Goal: Use online tool/utility: Utilize a website feature to perform a specific function

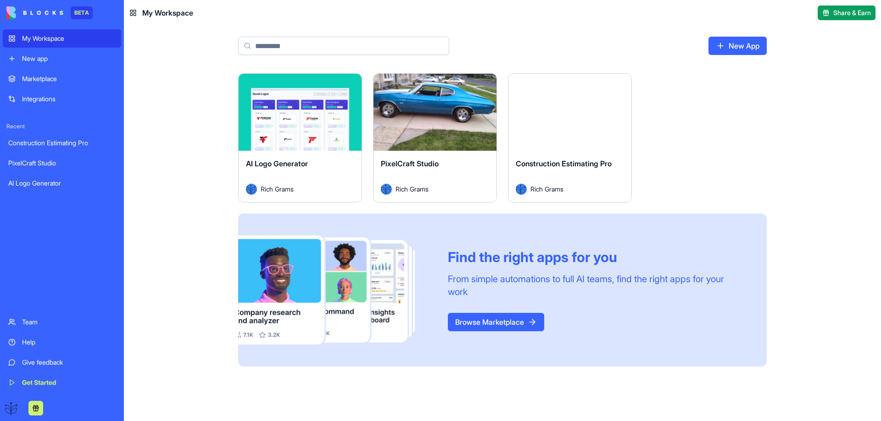
click at [38, 144] on div "Construction Estimating Pro" at bounding box center [61, 143] width 107 height 9
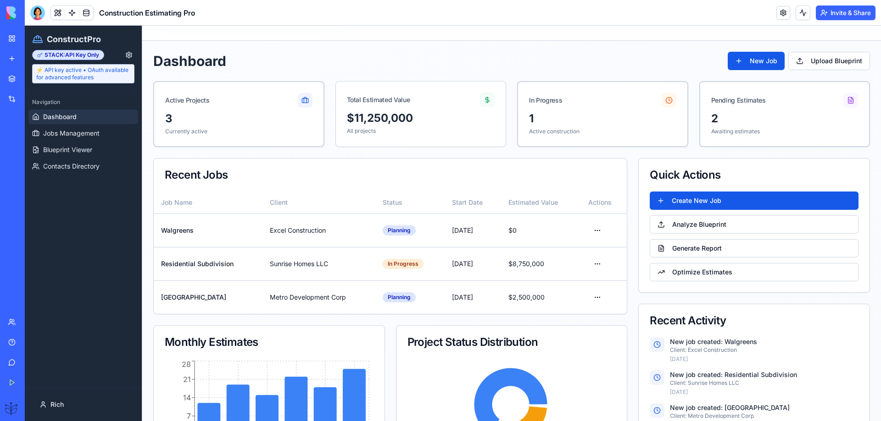
click at [23, 340] on div "Help" at bounding box center [28, 342] width 12 height 9
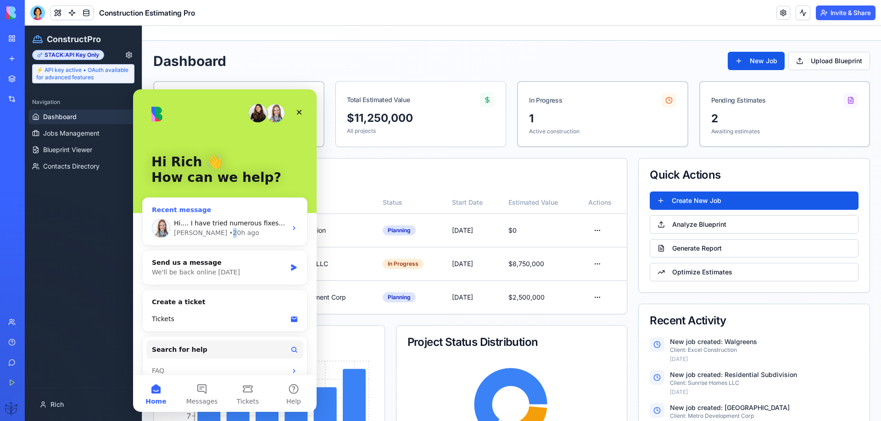
click at [229, 232] on div "• 20h ago" at bounding box center [244, 233] width 30 height 10
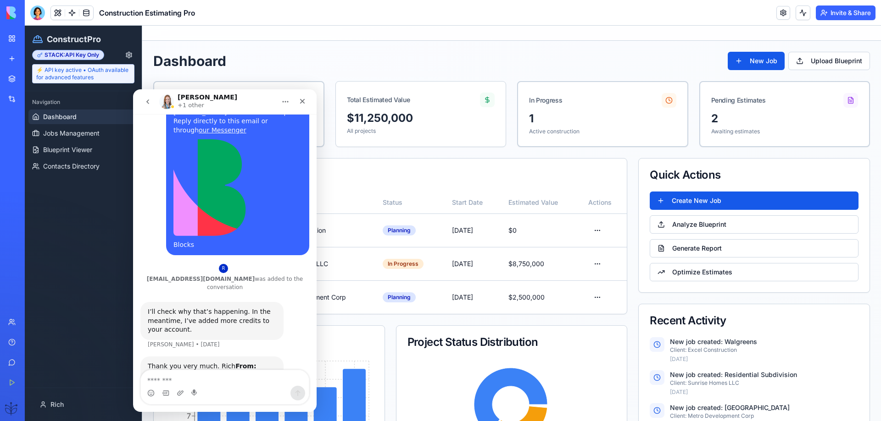
scroll to position [1055, 0]
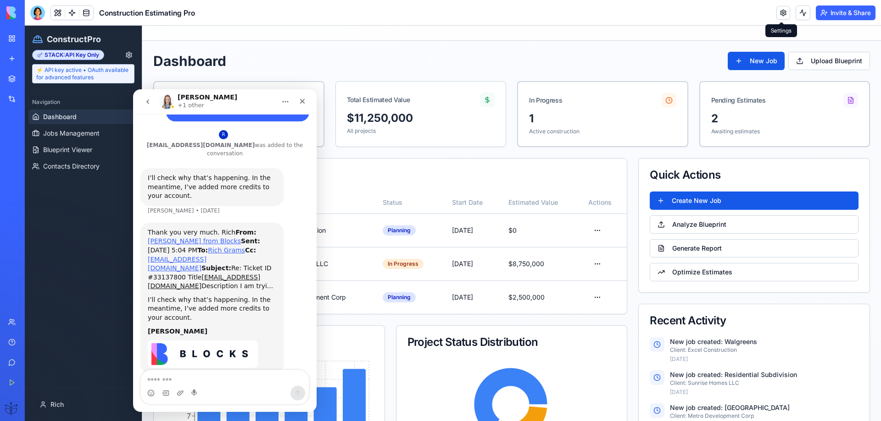
click at [782, 11] on link at bounding box center [783, 13] width 14 height 14
click at [299, 101] on icon "Close" at bounding box center [302, 101] width 7 height 7
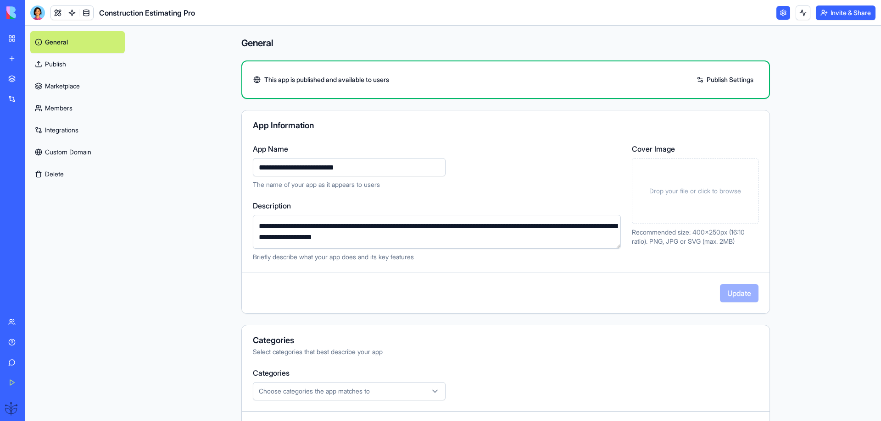
click at [19, 343] on link "Help" at bounding box center [21, 342] width 37 height 18
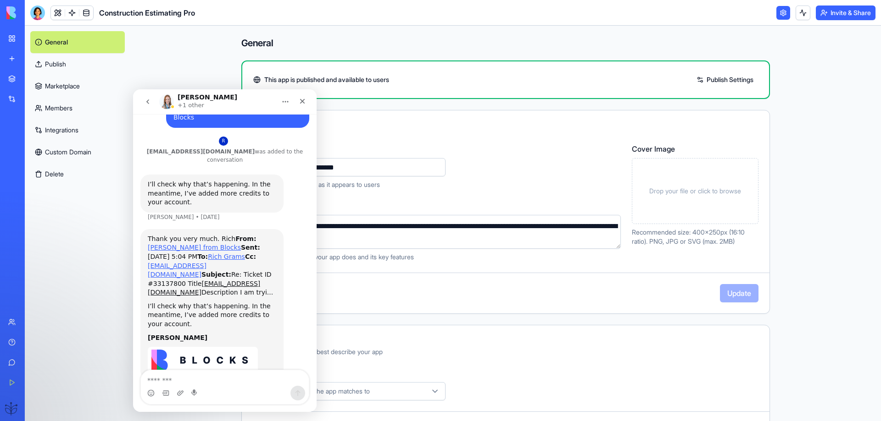
scroll to position [1055, 0]
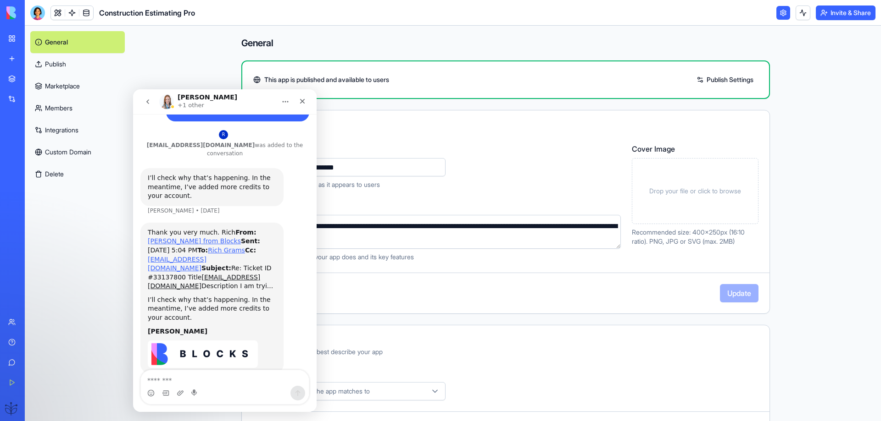
click at [65, 149] on link "Custom Domain" at bounding box center [77, 152] width 94 height 22
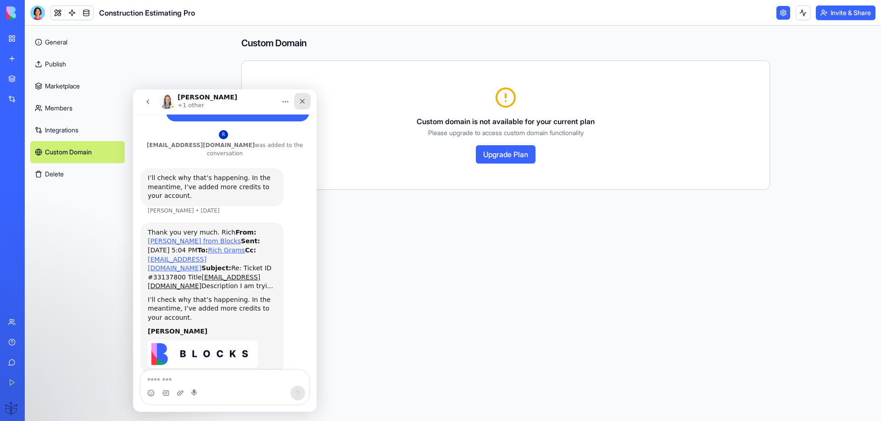
drag, startPoint x: 303, startPoint y: 100, endPoint x: 436, endPoint y: 189, distance: 160.2
click at [303, 100] on icon "Close" at bounding box center [302, 101] width 7 height 7
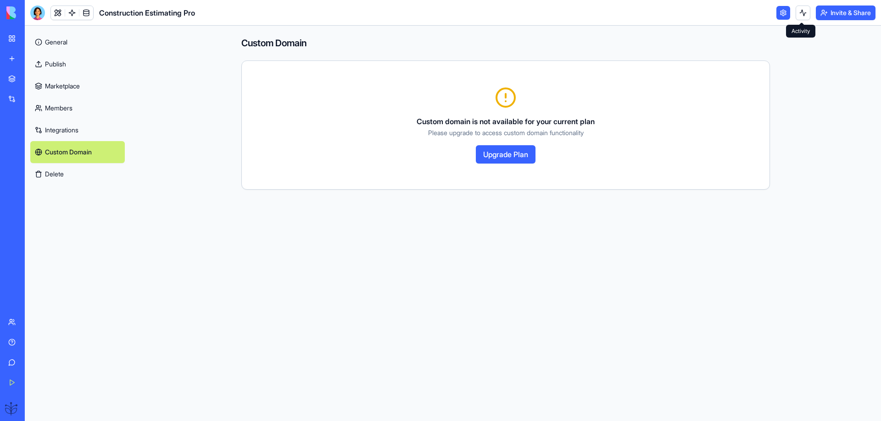
click at [800, 16] on button at bounding box center [802, 13] width 15 height 15
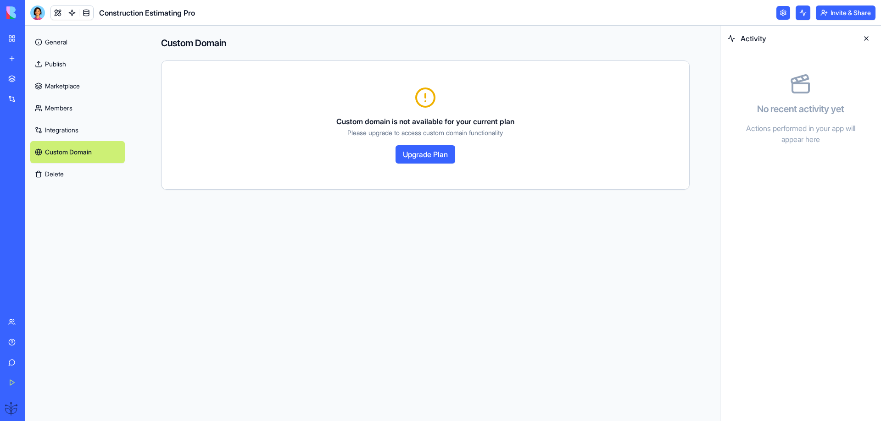
click at [800, 15] on button at bounding box center [802, 13] width 15 height 15
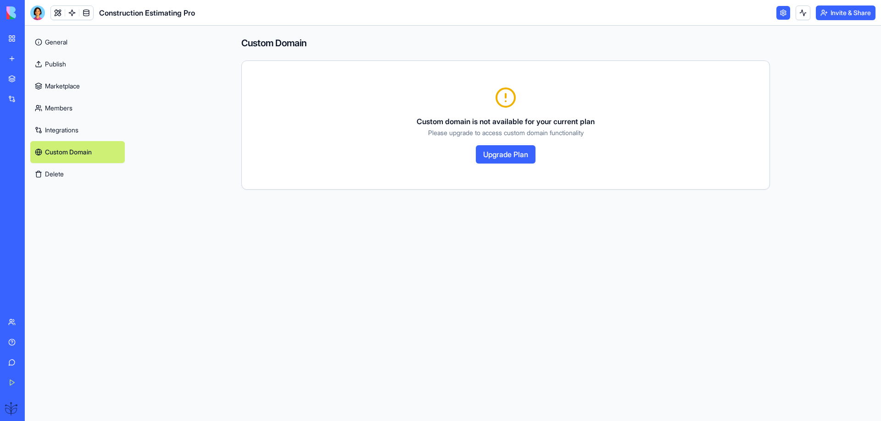
click at [781, 11] on link at bounding box center [783, 13] width 14 height 14
click at [779, 12] on link at bounding box center [783, 13] width 14 height 14
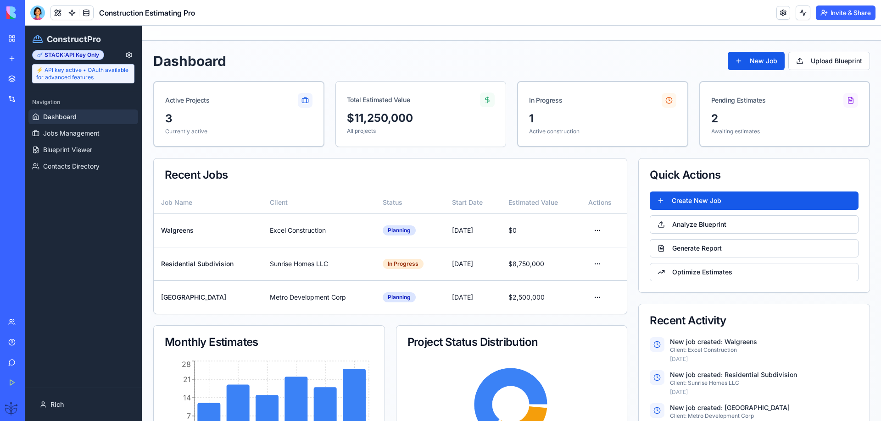
click at [22, 36] on div "My Workspace" at bounding box center [28, 38] width 12 height 9
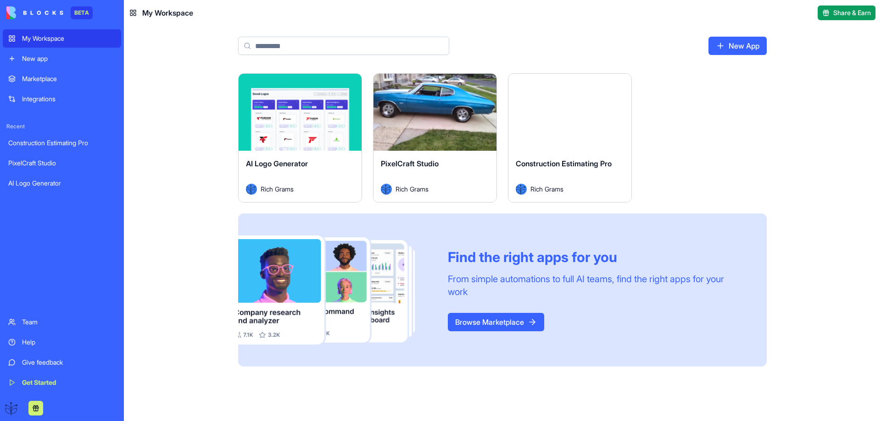
click at [20, 339] on link "Help" at bounding box center [62, 342] width 118 height 18
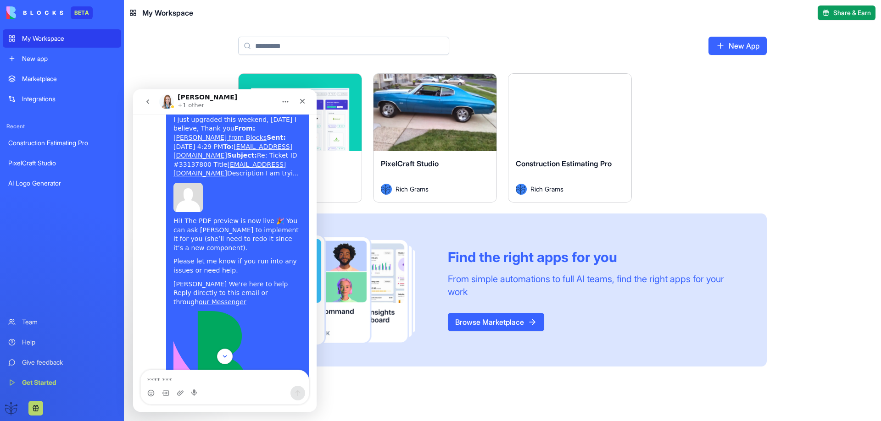
scroll to position [688, 0]
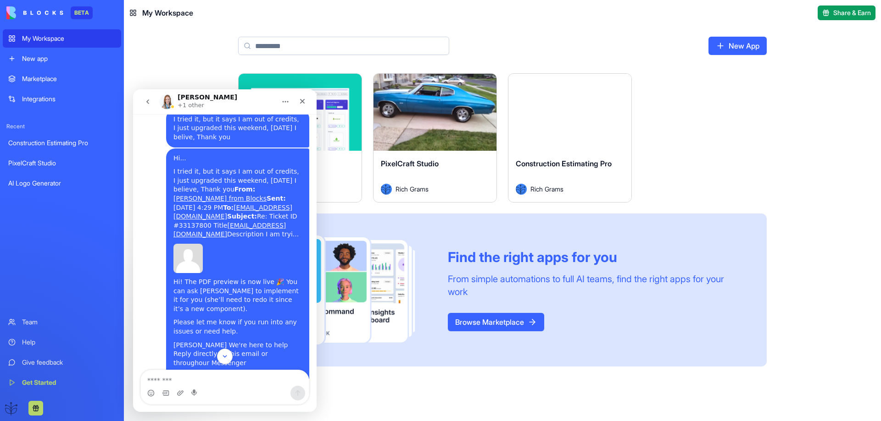
click at [242, 360] on link "our Messenger" at bounding box center [223, 363] width 48 height 7
click at [170, 54] on main "New App Launch AI Logo Generator Rich Grams Launch PixelCraft Studio Rich Grams…" at bounding box center [502, 224] width 757 height 396
click at [298, 101] on div "Close" at bounding box center [302, 101] width 17 height 17
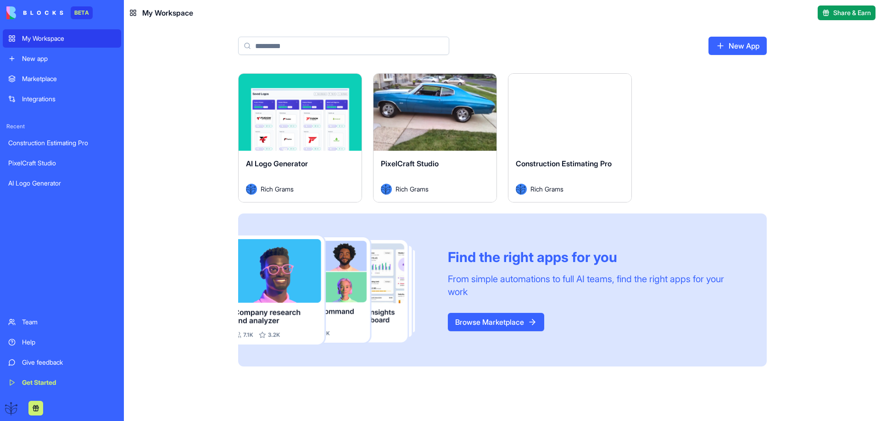
click at [32, 141] on div "Construction Estimating Pro" at bounding box center [61, 143] width 107 height 9
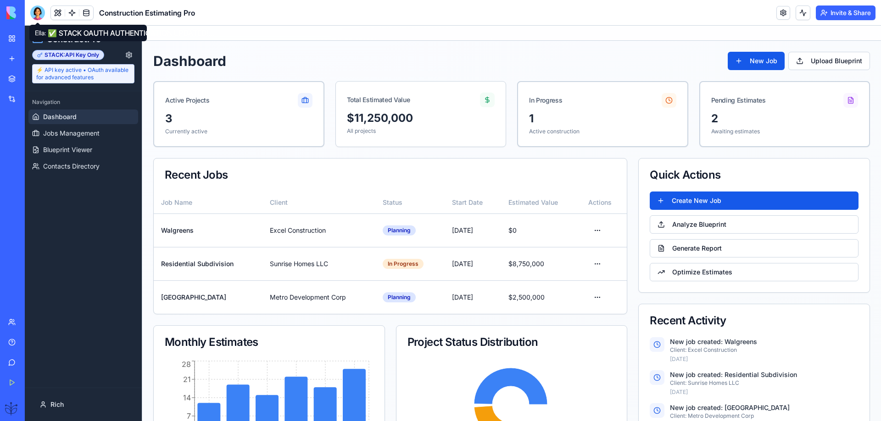
click at [39, 14] on div at bounding box center [37, 13] width 15 height 15
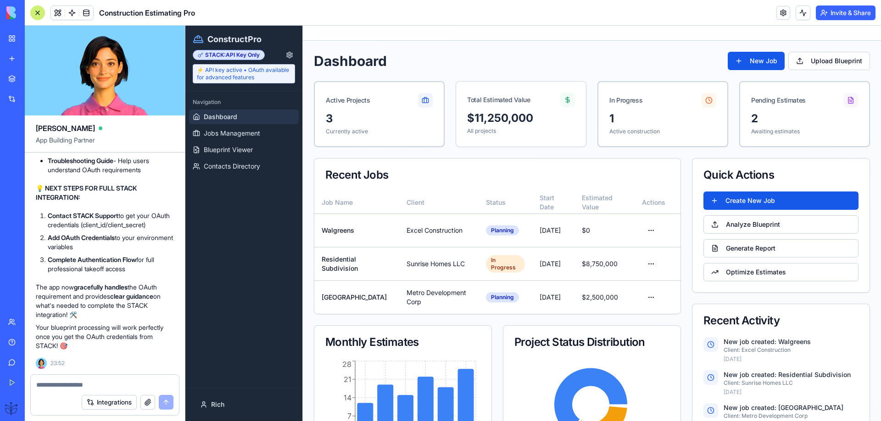
click at [48, 388] on textarea at bounding box center [104, 385] width 137 height 9
type textarea "**********"
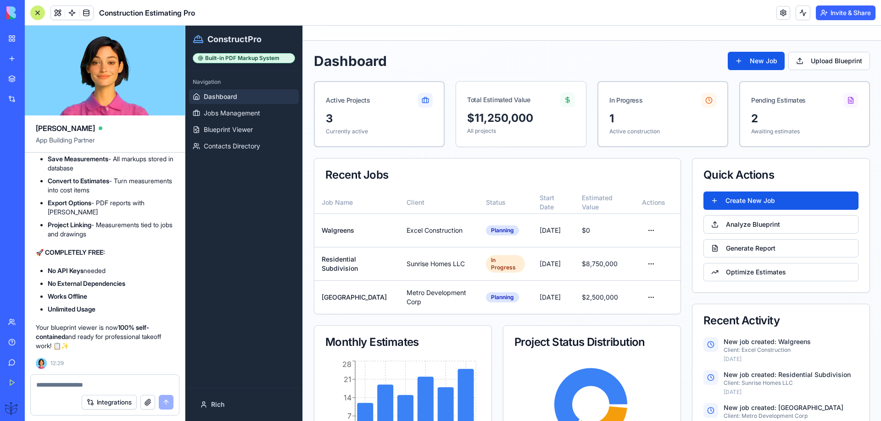
scroll to position [39354, 0]
click at [216, 131] on span "Blueprint Viewer" at bounding box center [228, 129] width 49 height 9
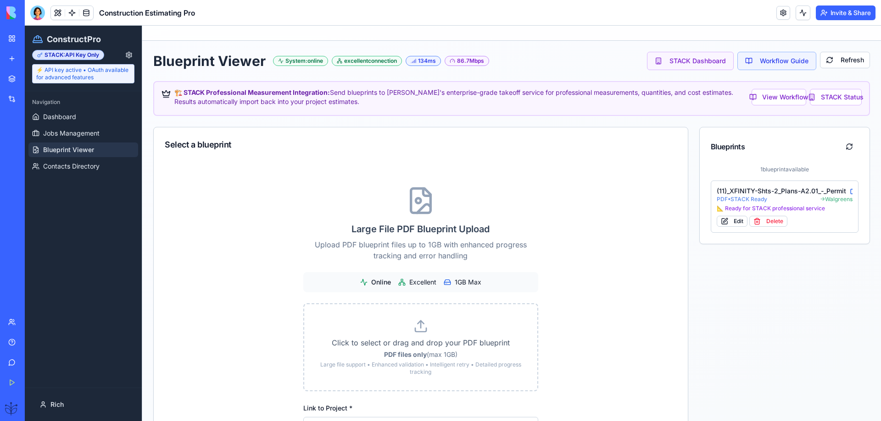
click at [102, 73] on div "⚡ API key active • OAuth available for advanced features" at bounding box center [83, 73] width 102 height 19
click at [738, 196] on span "PDF • STACK Ready" at bounding box center [741, 199] width 50 height 7
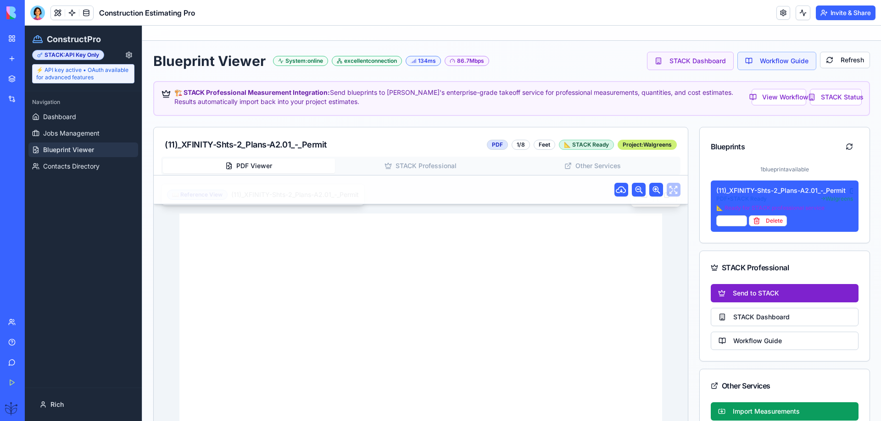
click at [737, 292] on button "Send to STACK" at bounding box center [784, 293] width 148 height 18
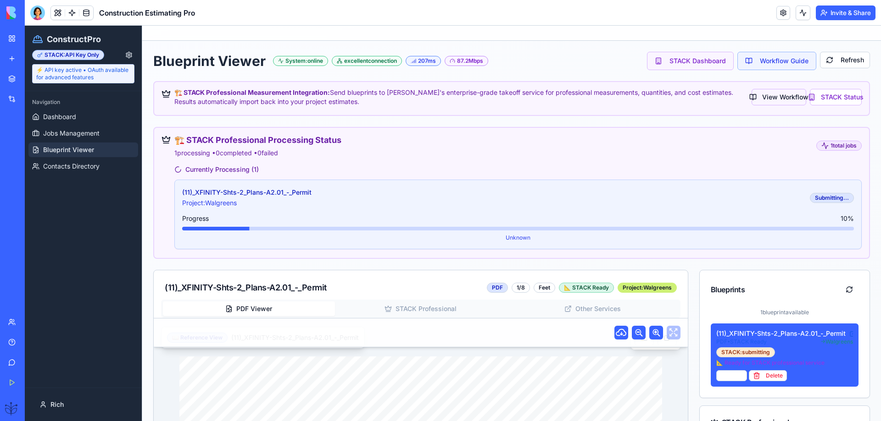
click at [758, 96] on button "View Workflow" at bounding box center [778, 97] width 55 height 17
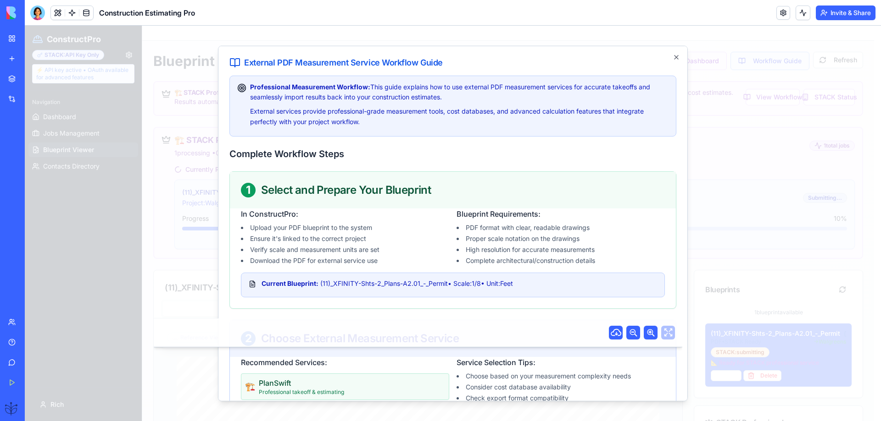
click at [155, 171] on div at bounding box center [453, 224] width 856 height 396
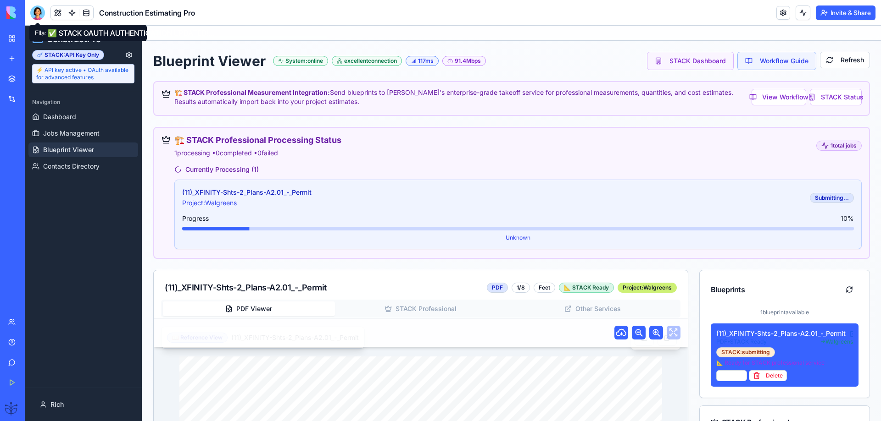
click at [37, 12] on div at bounding box center [37, 13] width 15 height 15
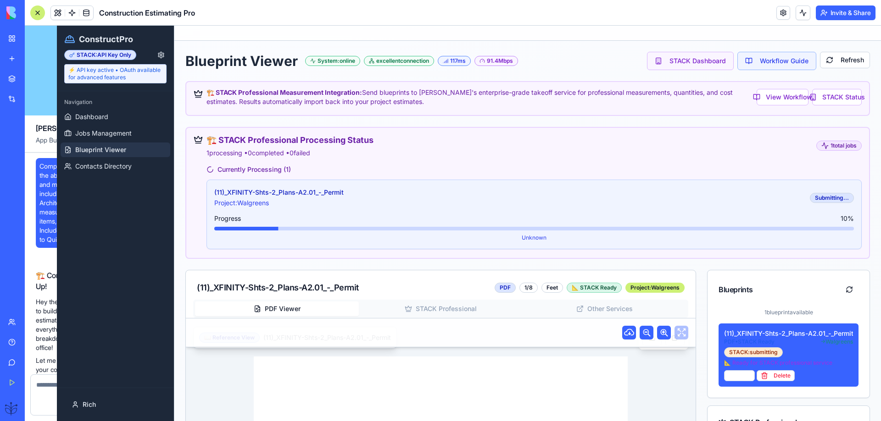
click at [37, 12] on div at bounding box center [37, 13] width 15 height 15
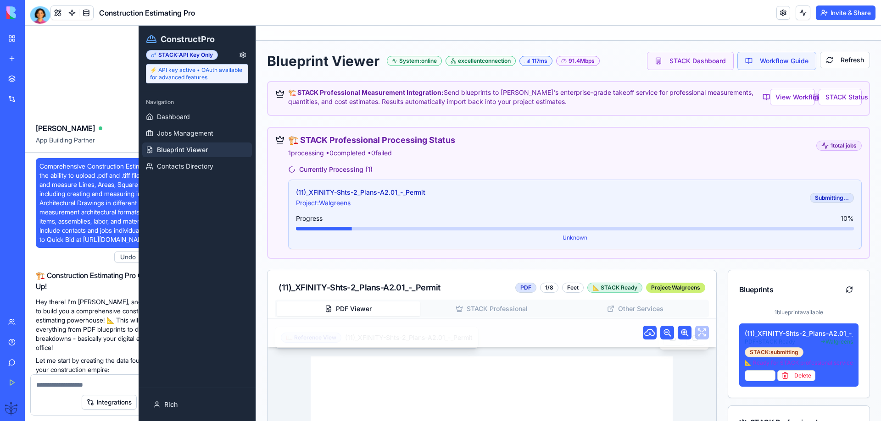
scroll to position [38638, 0]
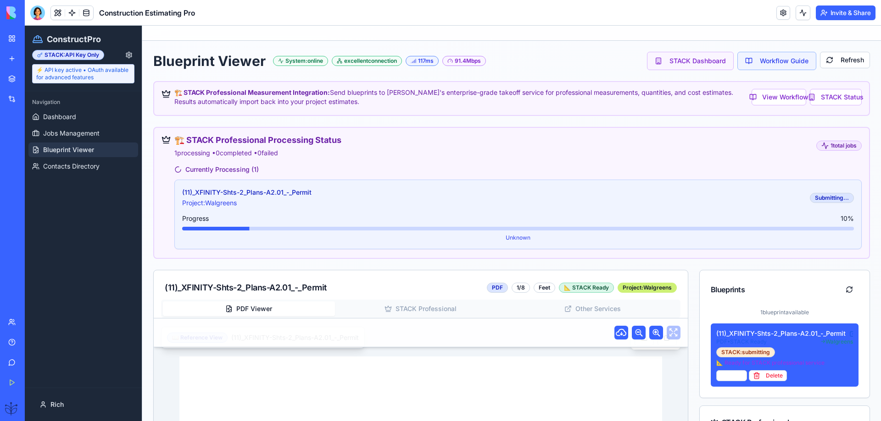
click at [37, 13] on div at bounding box center [37, 13] width 15 height 15
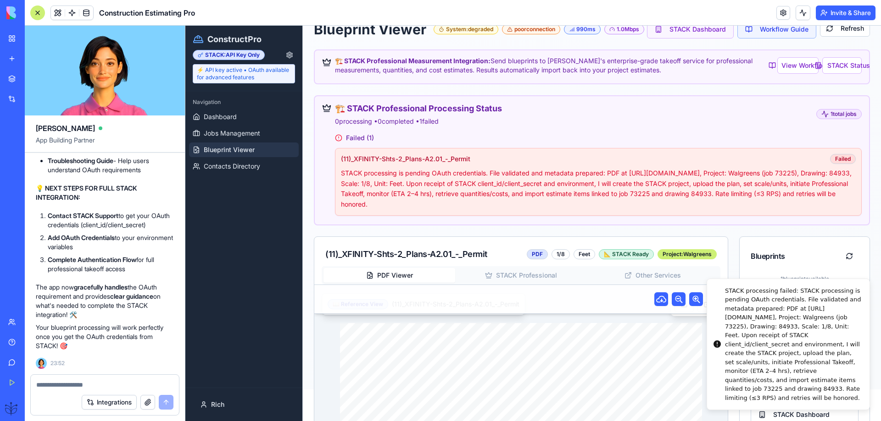
scroll to position [61, 0]
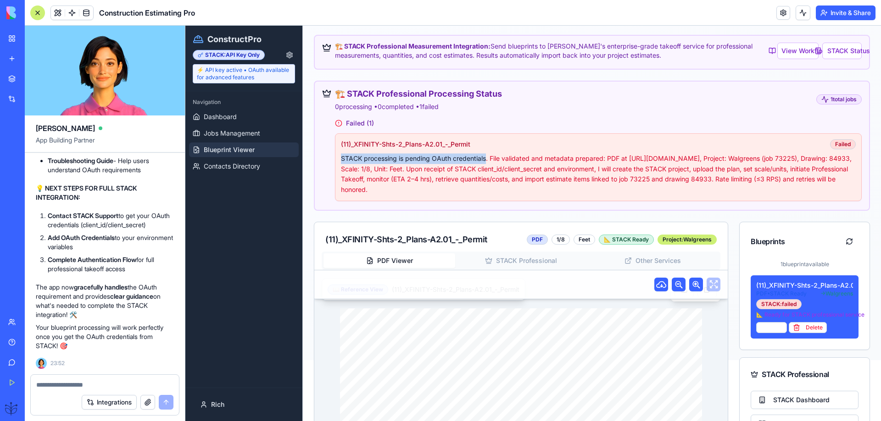
drag, startPoint x: 486, startPoint y: 159, endPoint x: 340, endPoint y: 160, distance: 145.9
click at [339, 160] on div "(11)_XFINITY-Shts-2_Plans-A2.01_-_Permit Failed STACK processing is pending OAu…" at bounding box center [598, 167] width 526 height 67
click at [824, 48] on button "STACK Status" at bounding box center [841, 51] width 39 height 17
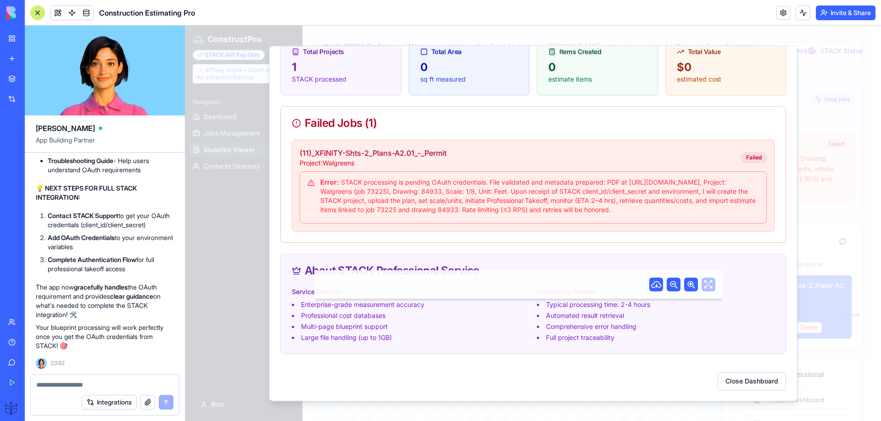
scroll to position [0, 0]
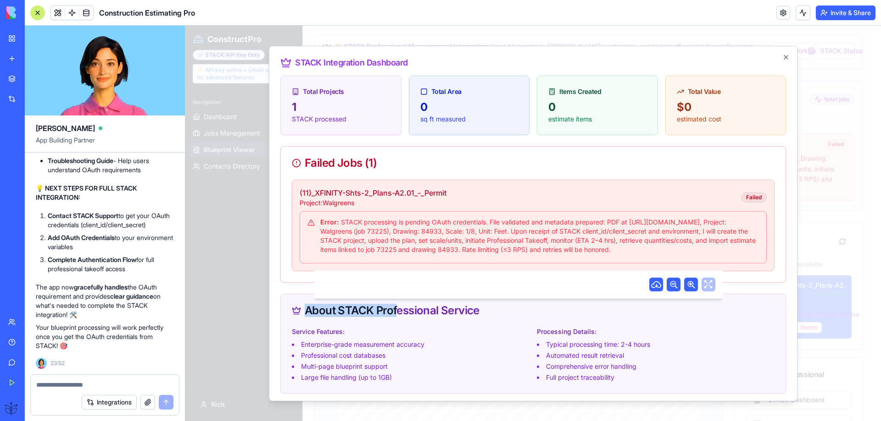
drag, startPoint x: 455, startPoint y: 322, endPoint x: 397, endPoint y: 324, distance: 58.3
click at [397, 316] on div "About STACK Professional Service" at bounding box center [533, 310] width 482 height 11
click at [399, 316] on div "About STACK Professional Service" at bounding box center [533, 310] width 482 height 11
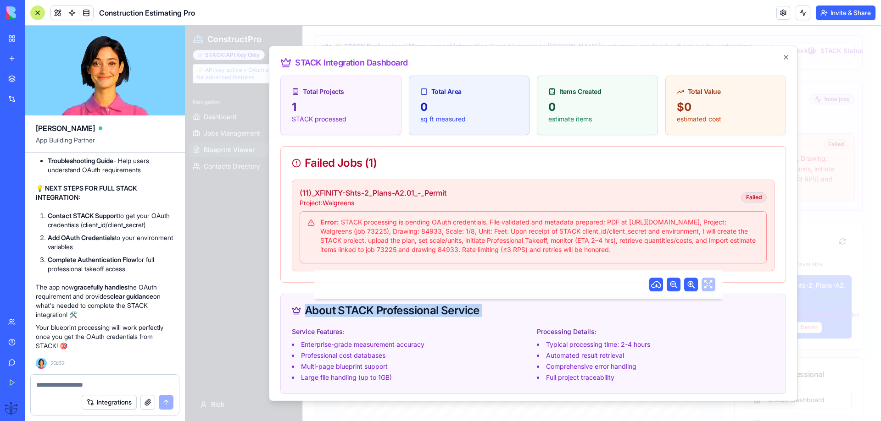
click at [399, 316] on div "About STACK Professional Service" at bounding box center [533, 310] width 482 height 11
click at [383, 316] on div "About STACK Professional Service" at bounding box center [533, 310] width 482 height 11
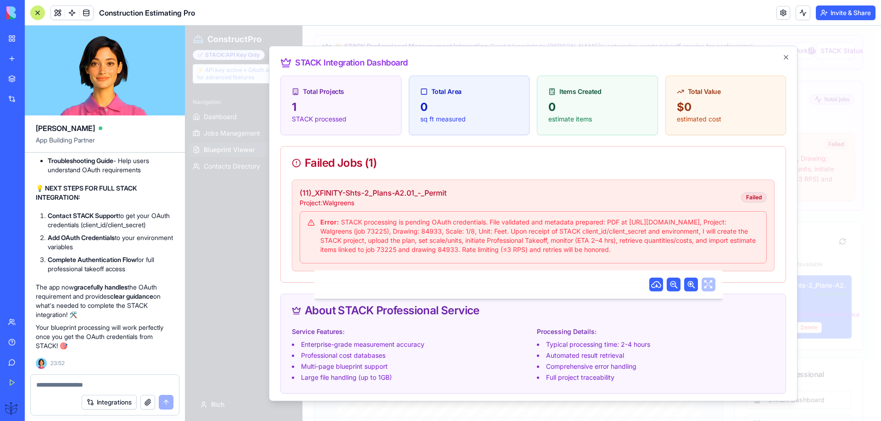
click at [378, 349] on li "Enterprise-grade measurement accuracy" at bounding box center [411, 344] width 238 height 9
drag, startPoint x: 338, startPoint y: 317, endPoint x: 476, endPoint y: 317, distance: 138.1
click at [477, 316] on div "About STACK Professional Service" at bounding box center [533, 310] width 482 height 11
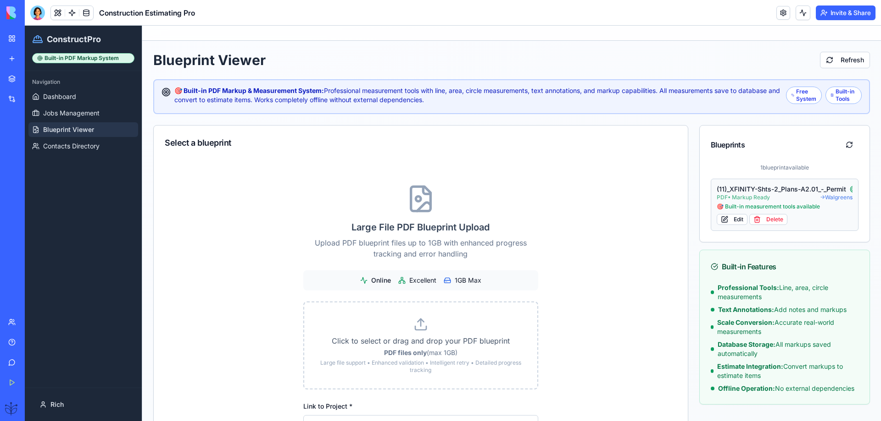
click at [746, 196] on span "PDF • Markup Ready" at bounding box center [742, 197] width 53 height 7
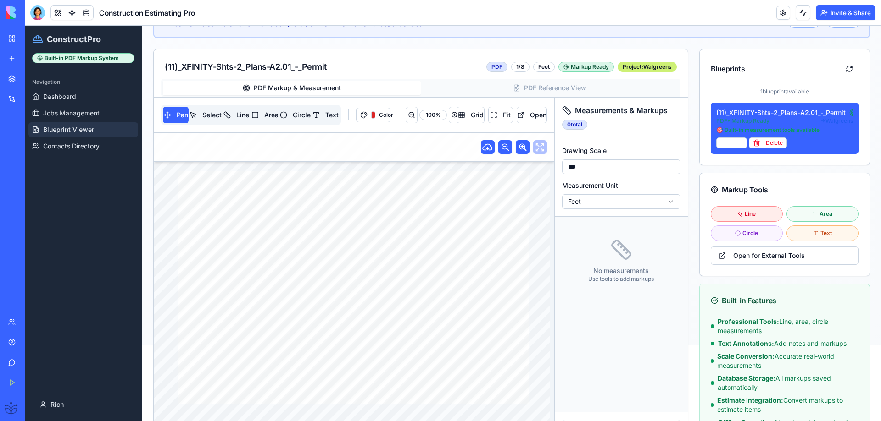
scroll to position [122, 0]
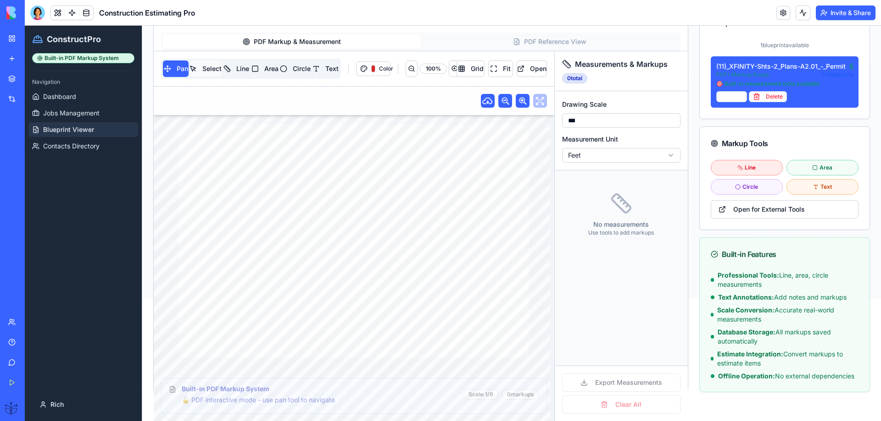
click at [216, 68] on button "Select" at bounding box center [205, 69] width 30 height 17
click at [243, 70] on button "Line" at bounding box center [236, 69] width 27 height 17
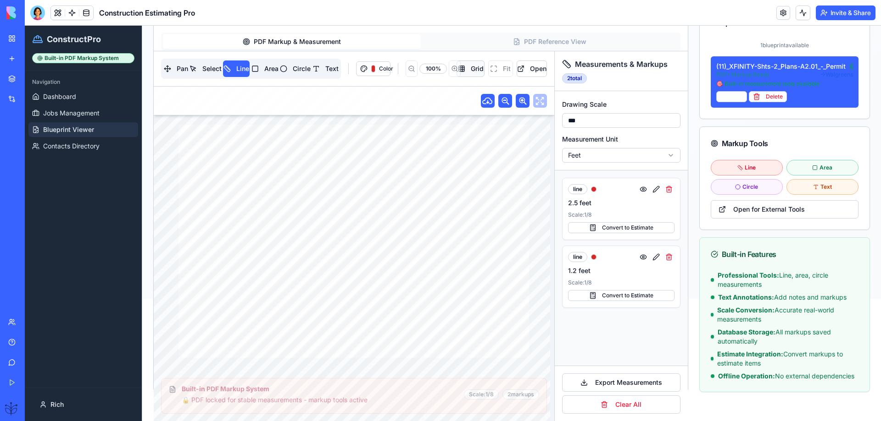
click at [468, 68] on button "Grid" at bounding box center [470, 69] width 28 height 17
drag, startPoint x: 466, startPoint y: 69, endPoint x: 460, endPoint y: 70, distance: 5.5
click at [460, 70] on button "Grid" at bounding box center [470, 69] width 28 height 17
click at [260, 67] on button "Area" at bounding box center [265, 69] width 28 height 17
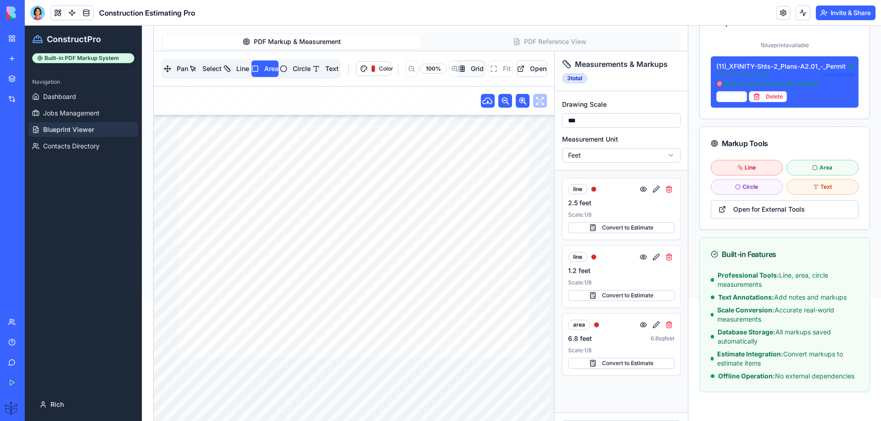
click at [456, 68] on button "Grid" at bounding box center [470, 69] width 28 height 17
click at [456, 69] on button "Grid" at bounding box center [470, 69] width 28 height 17
click at [653, 324] on button at bounding box center [655, 325] width 11 height 11
click at [650, 325] on button at bounding box center [655, 325] width 11 height 11
click at [638, 323] on button at bounding box center [643, 325] width 11 height 11
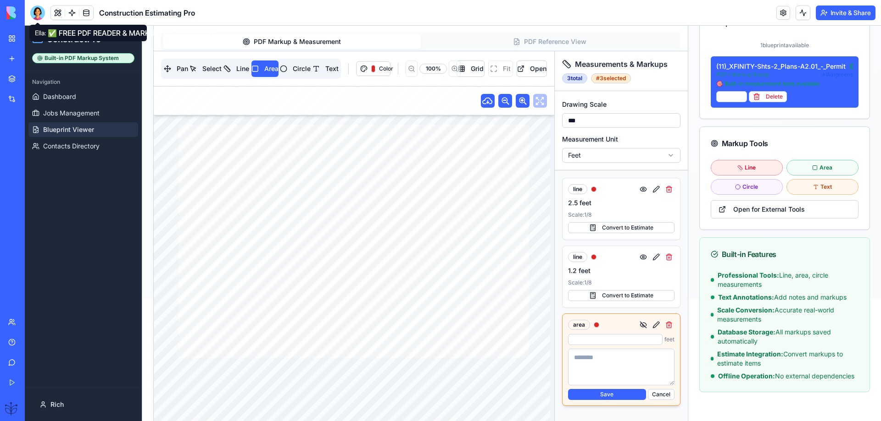
click at [38, 12] on div at bounding box center [37, 13] width 15 height 15
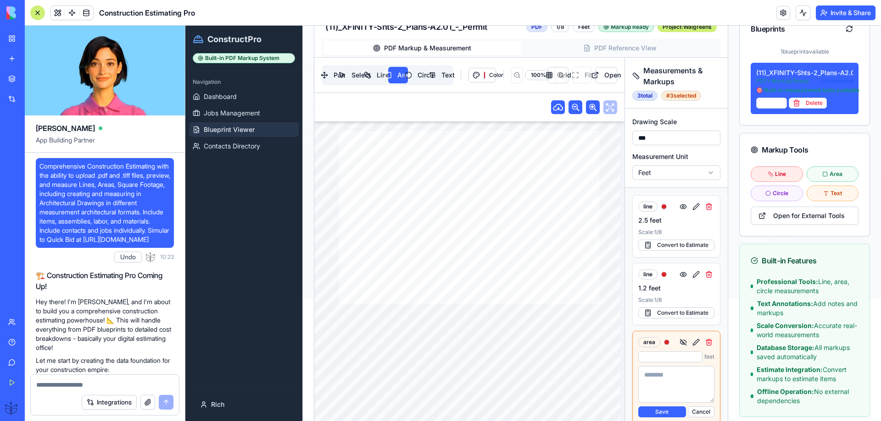
scroll to position [39354, 0]
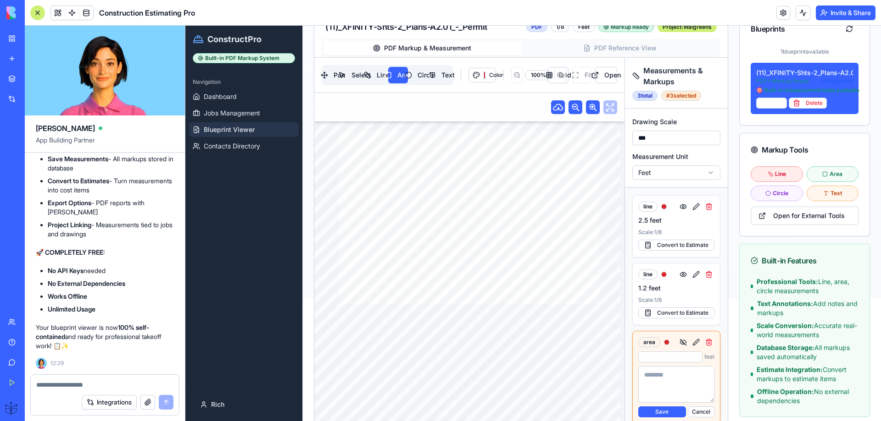
click at [56, 388] on textarea at bounding box center [104, 385] width 137 height 9
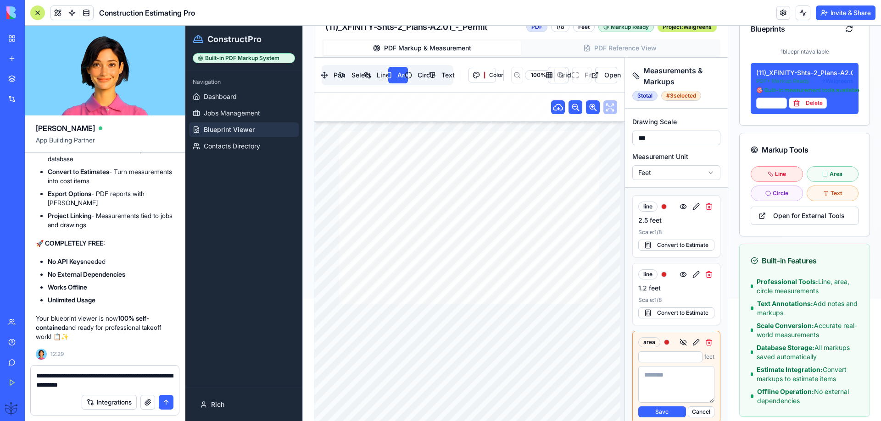
type textarea "**********"
click at [166, 401] on button "submit" at bounding box center [166, 402] width 15 height 15
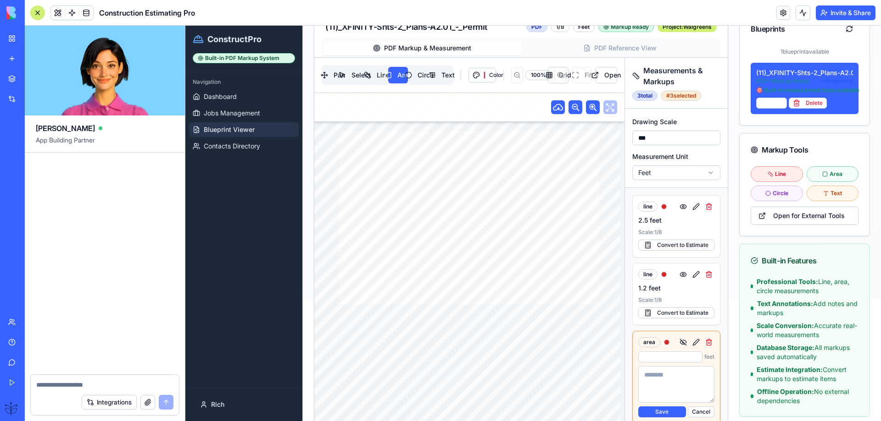
scroll to position [39869, 0]
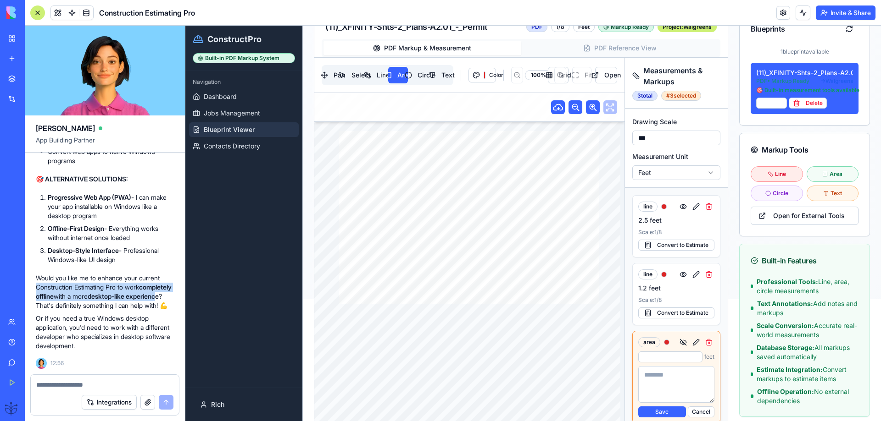
drag, startPoint x: 68, startPoint y: 298, endPoint x: 35, endPoint y: 281, distance: 37.5
copy p "Construction Estimating Pro to work completely offline with a more desktop-like…"
click at [56, 382] on textarea at bounding box center [104, 385] width 137 height 9
paste textarea "**********"
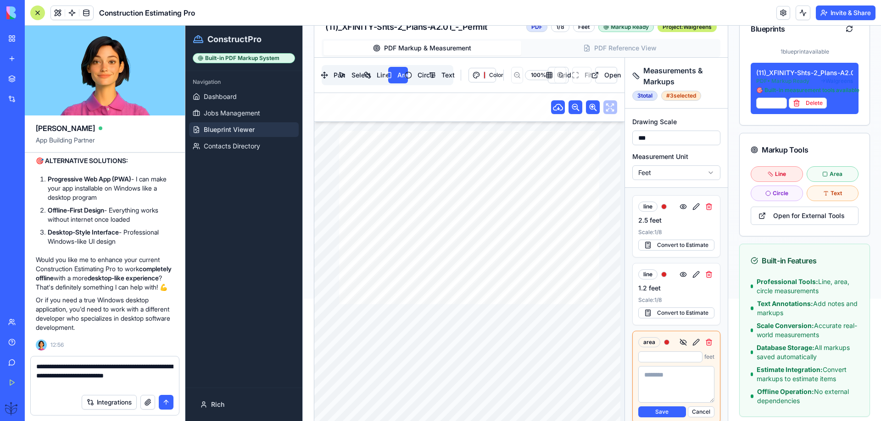
type textarea "**********"
click at [162, 401] on button "submit" at bounding box center [166, 402] width 15 height 15
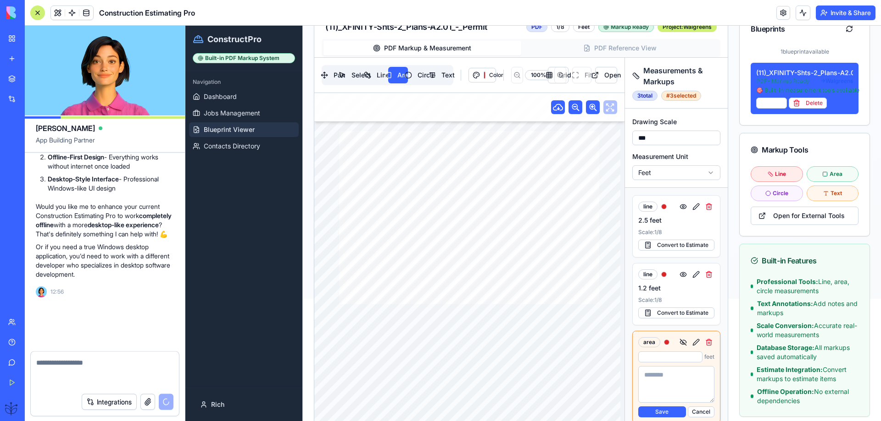
scroll to position [39923, 0]
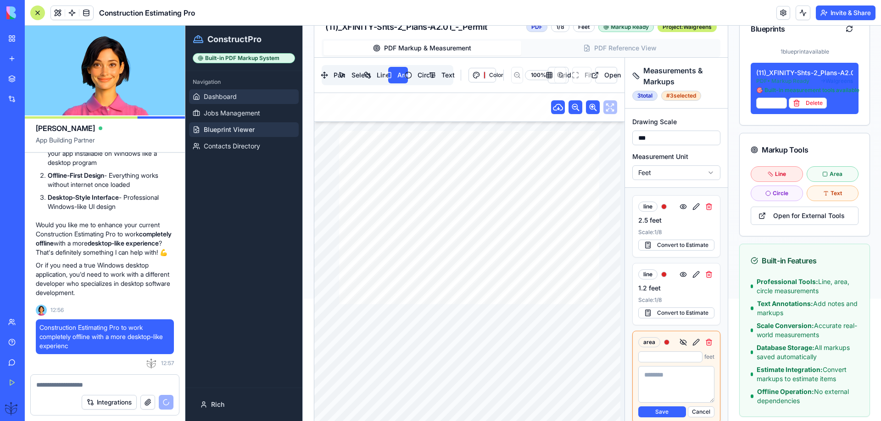
click at [212, 94] on span "Dashboard" at bounding box center [220, 96] width 33 height 9
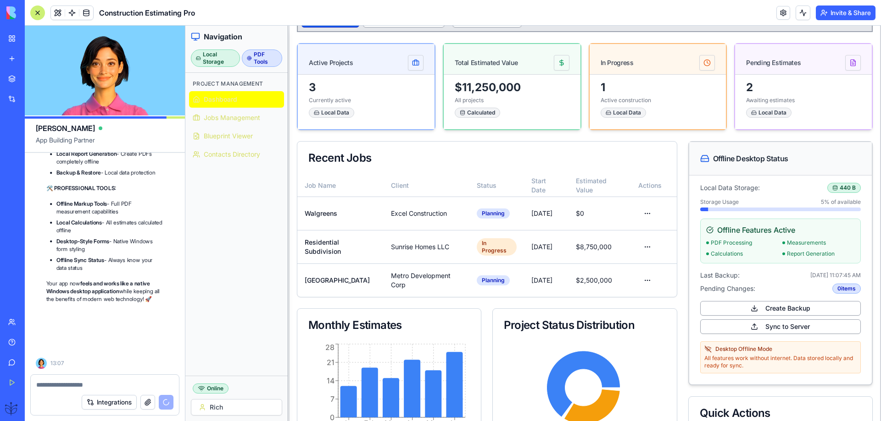
scroll to position [40774, 0]
